Goal: Task Accomplishment & Management: Manage account settings

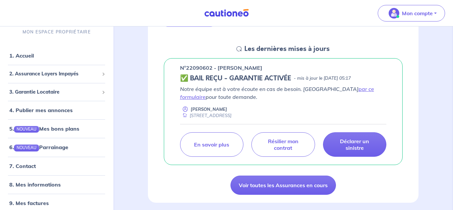
scroll to position [89, 0]
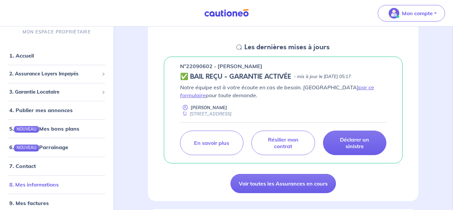
click at [35, 188] on link "8. Mes informations" at bounding box center [33, 185] width 49 height 7
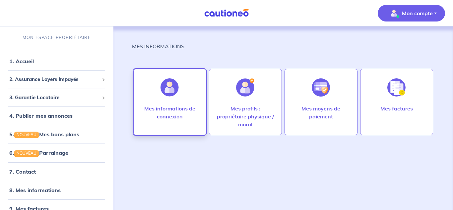
click at [180, 109] on p "Mes informations de connexion" at bounding box center [169, 113] width 59 height 16
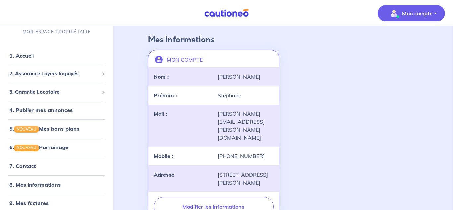
scroll to position [28, 0]
click at [31, 187] on link "8. Mes informations" at bounding box center [33, 185] width 49 height 7
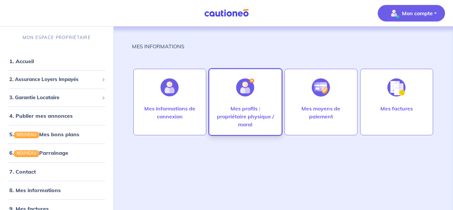
click at [237, 109] on p "Mes profils : propriétaire physique / moral" at bounding box center [245, 117] width 59 height 24
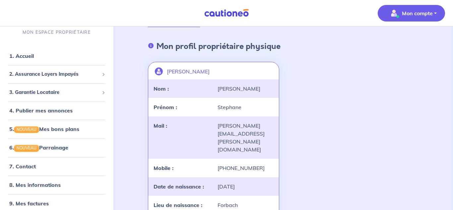
scroll to position [20, 0]
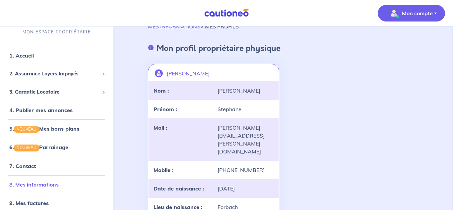
click at [41, 184] on link "8. Mes informations" at bounding box center [33, 185] width 49 height 7
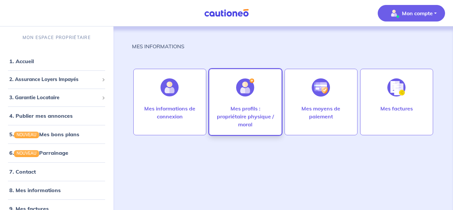
click at [253, 105] on p "Mes profils : propriétaire physique / moral" at bounding box center [245, 117] width 59 height 24
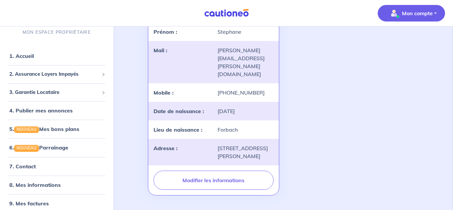
scroll to position [137, 0]
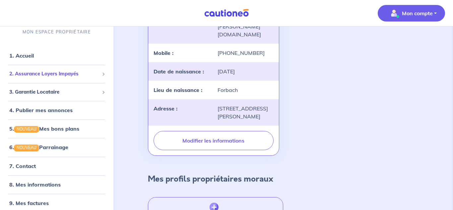
click at [39, 74] on span "2. Assurance Loyers Impayés" at bounding box center [54, 75] width 90 height 8
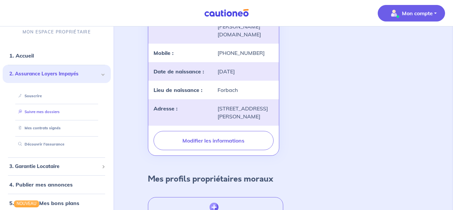
click at [54, 115] on link "Suivre mes dossiers" at bounding box center [38, 112] width 44 height 5
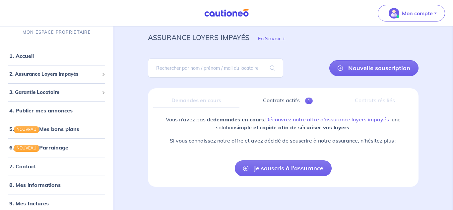
scroll to position [27, 0]
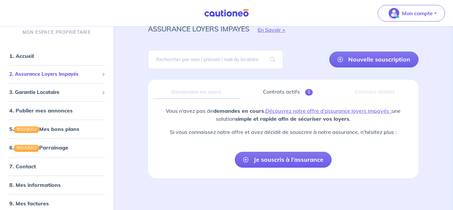
click at [47, 75] on span "2. Assurance Loyers Impayés" at bounding box center [54, 75] width 90 height 8
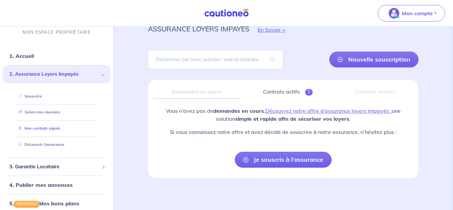
click at [46, 126] on link "Mes contrats signés" at bounding box center [38, 128] width 45 height 5
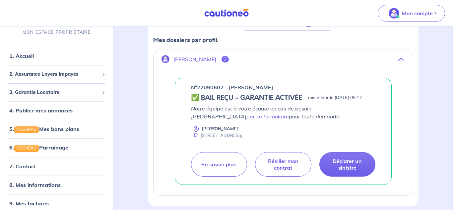
scroll to position [96, 0]
drag, startPoint x: 222, startPoint y: 86, endPoint x: 187, endPoint y: 88, distance: 35.5
click at [187, 88] on div "n°22090602 - [PERSON_NAME] REÇU - GARANTIE ACTIVÉE - mis à jour le [DATE] 05:17…" at bounding box center [283, 131] width 217 height 107
copy p "n°22090602"
